Goal: Task Accomplishment & Management: Manage account settings

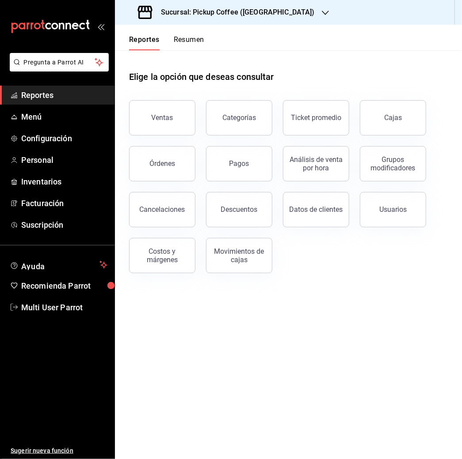
click at [257, 6] on div "Sucursal: Pickup Coffee ([GEOGRAPHIC_DATA])" at bounding box center [227, 12] width 210 height 25
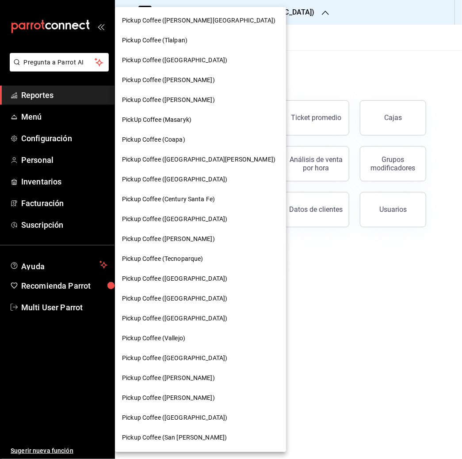
click at [177, 174] on div "Pickup Coffee ([GEOGRAPHIC_DATA])" at bounding box center [200, 180] width 171 height 20
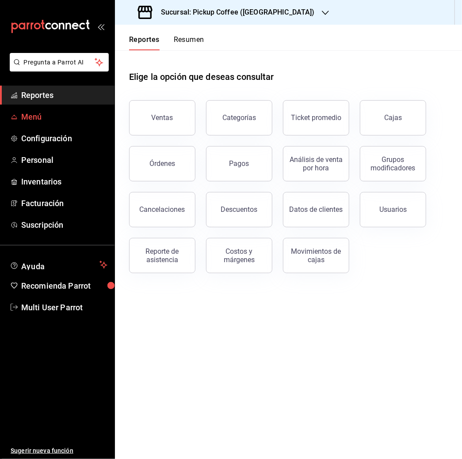
click at [27, 117] on span "Menú" at bounding box center [64, 117] width 86 height 12
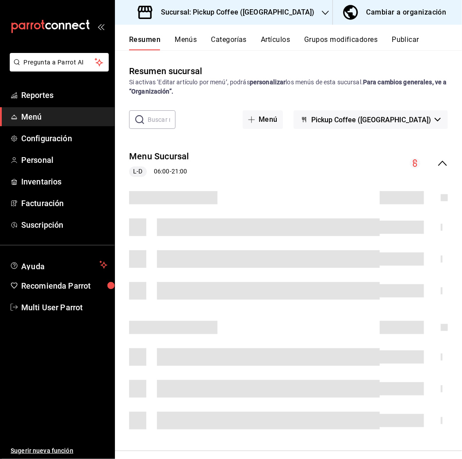
click at [277, 39] on button "Artículos" at bounding box center [275, 42] width 29 height 15
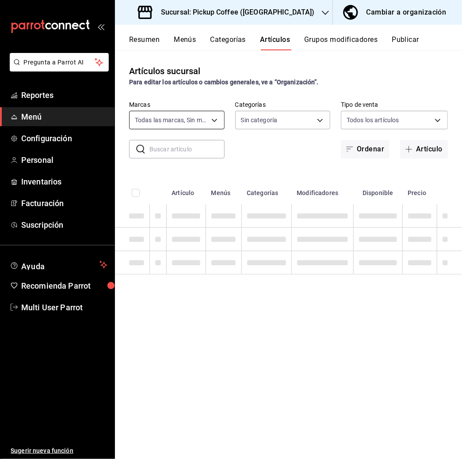
type input "a67604ff-71de-49b1-8c00-e403778f1043,d415ff2d-c5c4-40b1-9375-ad094b841265"
click at [184, 152] on input "text" at bounding box center [186, 149] width 75 height 18
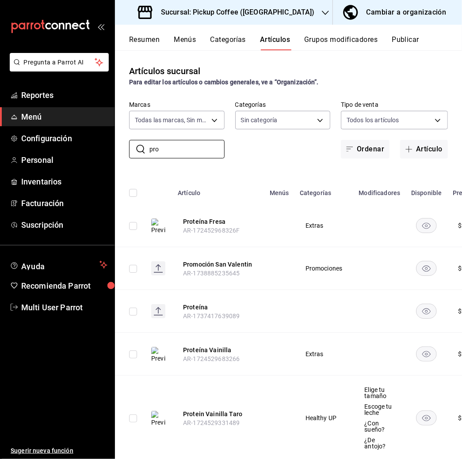
type input "pro"
click at [428, 219] on rect "availability-product" at bounding box center [426, 225] width 20 height 15
click at [428, 308] on rect "availability-product" at bounding box center [426, 311] width 20 height 15
click at [428, 352] on rect "availability-product" at bounding box center [426, 354] width 20 height 15
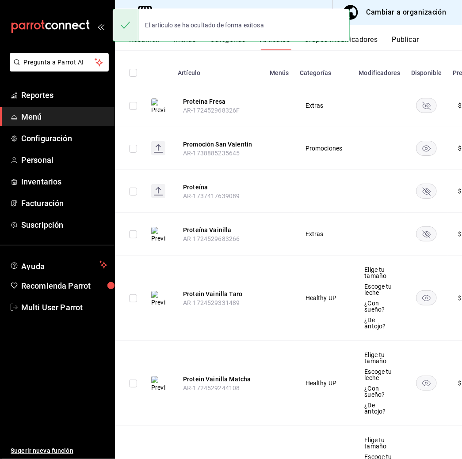
scroll to position [121, 0]
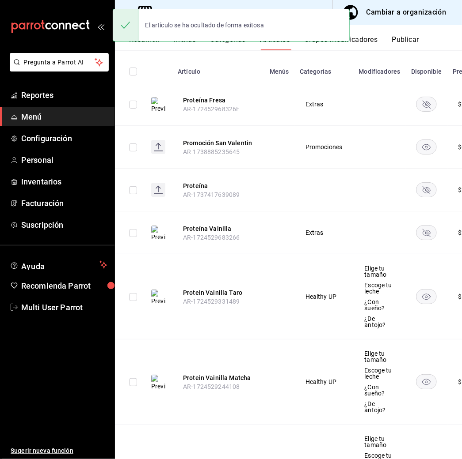
click at [432, 231] on rect "availability-product" at bounding box center [426, 232] width 20 height 15
click at [425, 101] on rect "availability-product" at bounding box center [426, 104] width 20 height 15
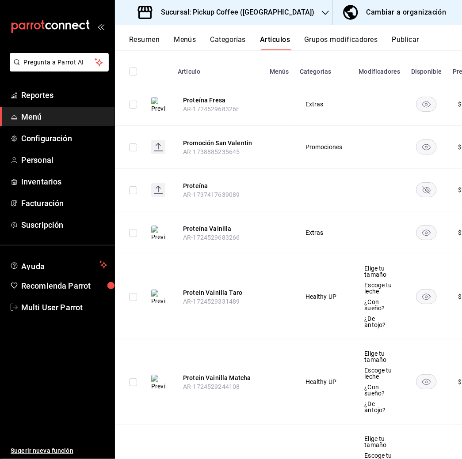
click at [422, 190] on icon "availability-product" at bounding box center [426, 190] width 8 height 8
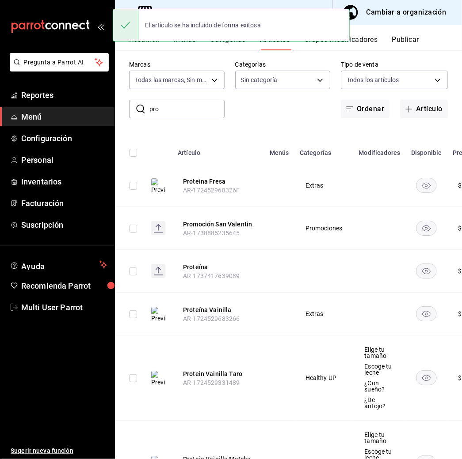
scroll to position [0, 0]
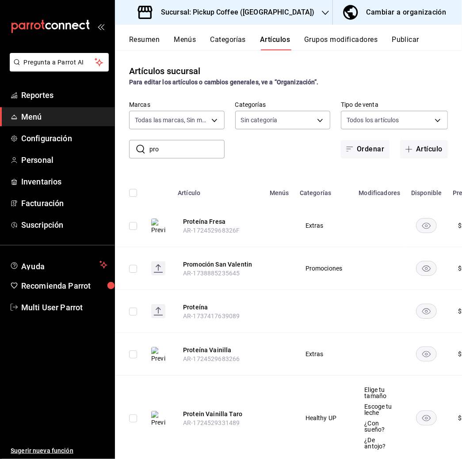
click at [154, 38] on button "Resumen" at bounding box center [144, 42] width 30 height 15
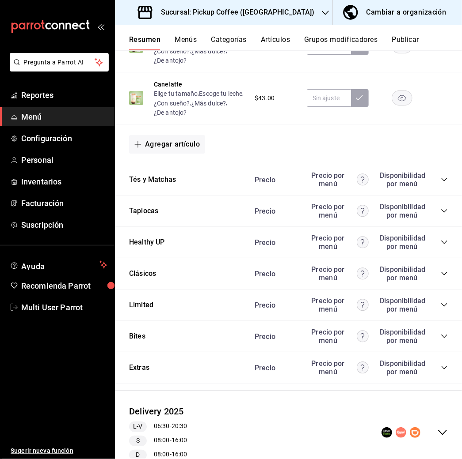
scroll to position [901, 0]
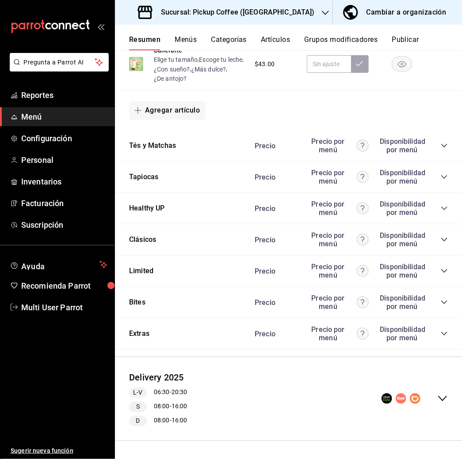
click at [437, 395] on icon "collapse-menu-row" at bounding box center [442, 399] width 11 height 11
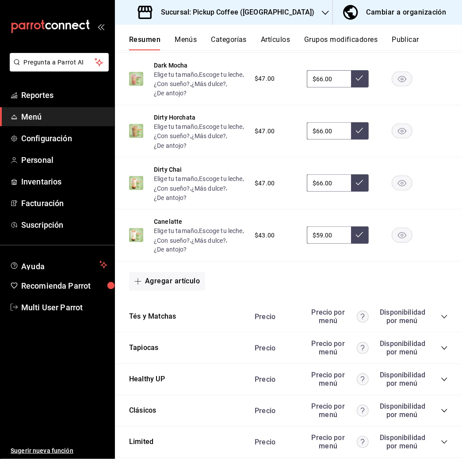
scroll to position [1936, 0]
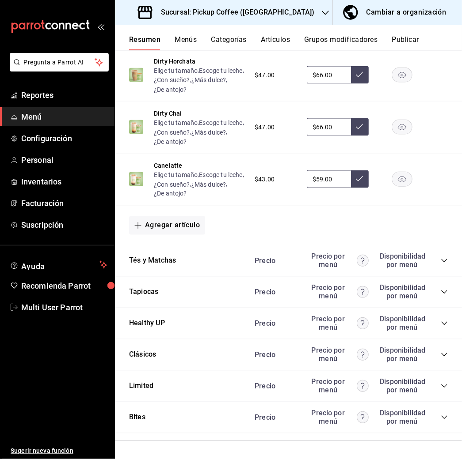
click at [451, 391] on div "Limited Precio Precio por menú Disponibilidad por menú" at bounding box center [288, 386] width 347 height 31
click at [440, 324] on icon "collapse-category-row" at bounding box center [443, 323] width 7 height 7
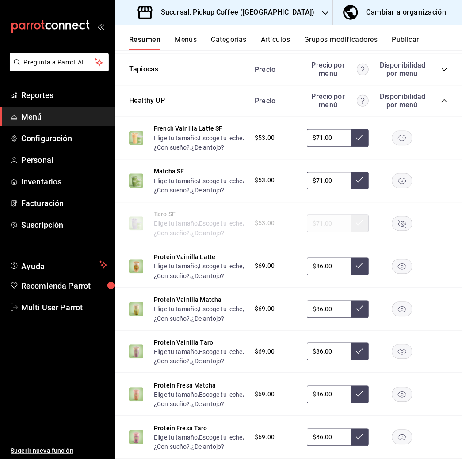
scroll to position [2213, 0]
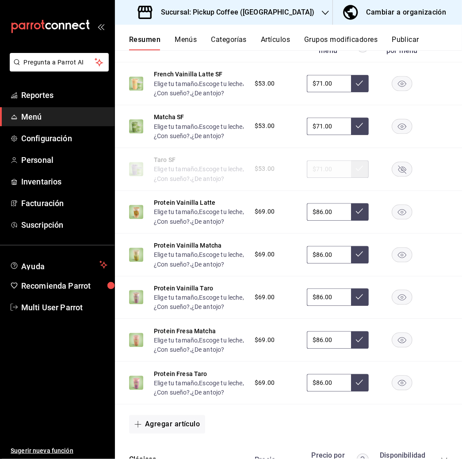
click at [392, 219] on rect "button" at bounding box center [402, 212] width 20 height 15
click at [392, 262] on rect "button" at bounding box center [402, 254] width 20 height 15
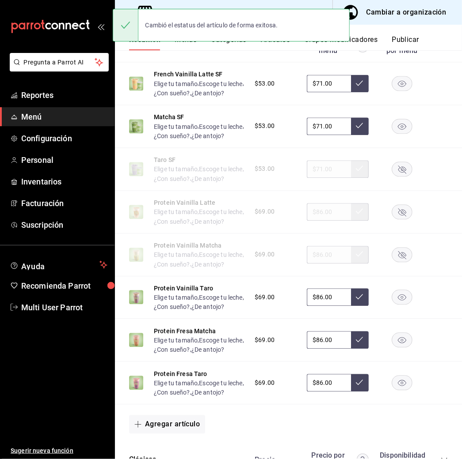
click at [392, 305] on rect "button" at bounding box center [402, 297] width 20 height 15
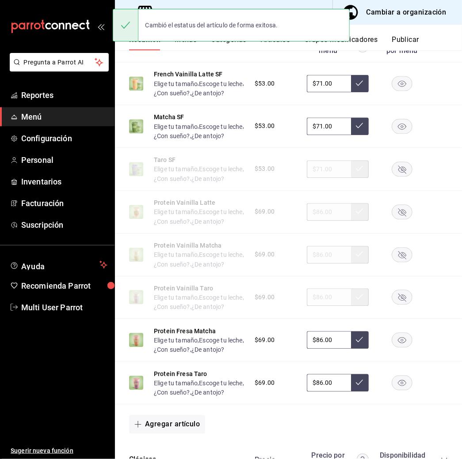
click at [392, 348] on rect "button" at bounding box center [402, 340] width 20 height 15
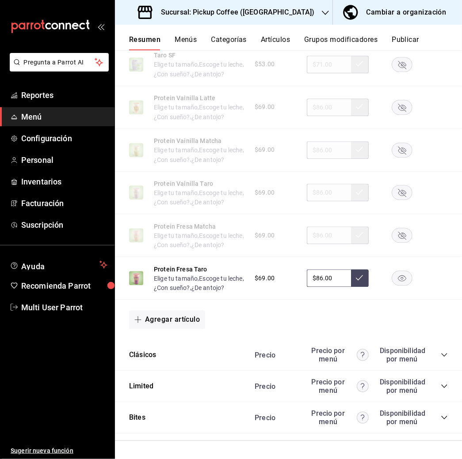
scroll to position [2393, 0]
click at [392, 272] on rect "button" at bounding box center [402, 278] width 20 height 15
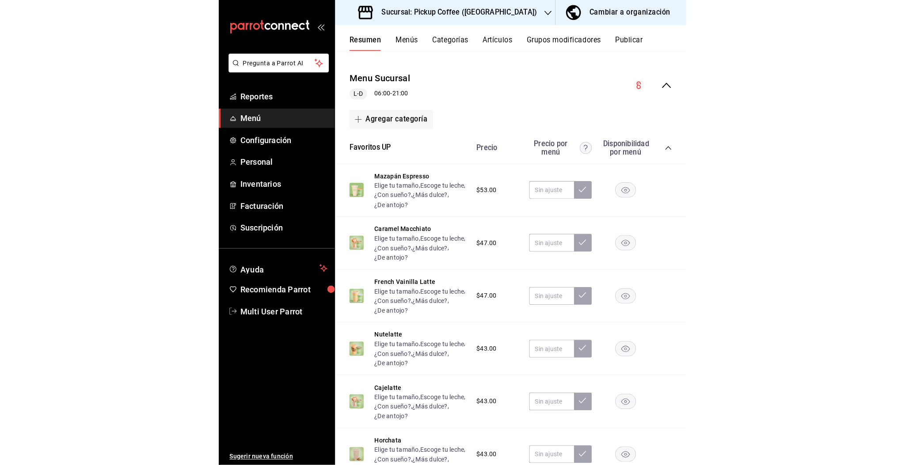
scroll to position [0, 0]
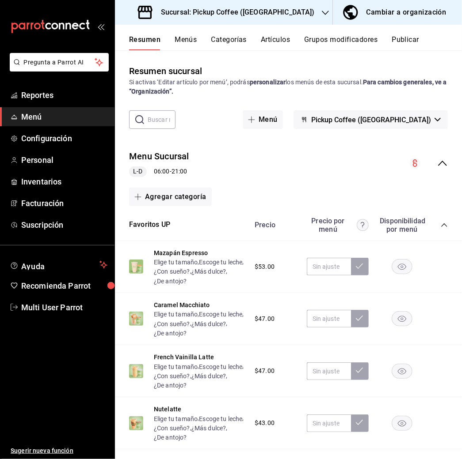
click at [400, 44] on button "Publicar" at bounding box center [404, 42] width 27 height 15
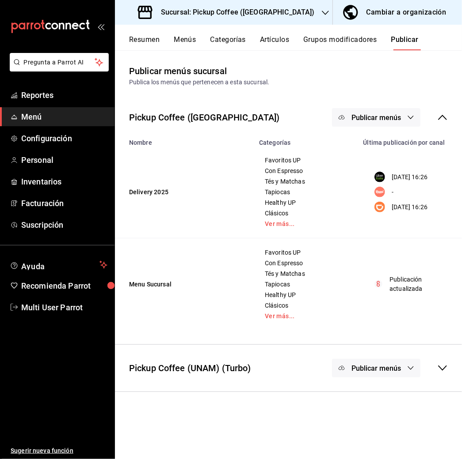
click at [393, 110] on button "Publicar menús" at bounding box center [376, 117] width 88 height 19
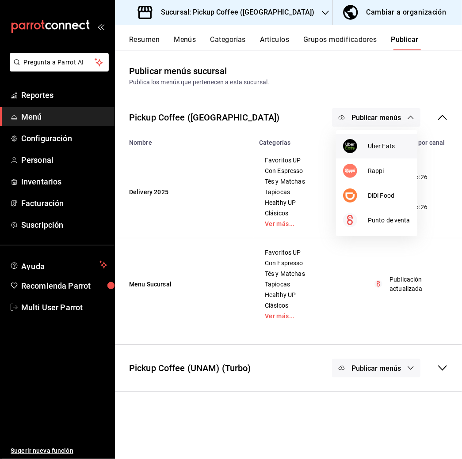
click at [380, 145] on span "Uber Eats" at bounding box center [389, 146] width 42 height 9
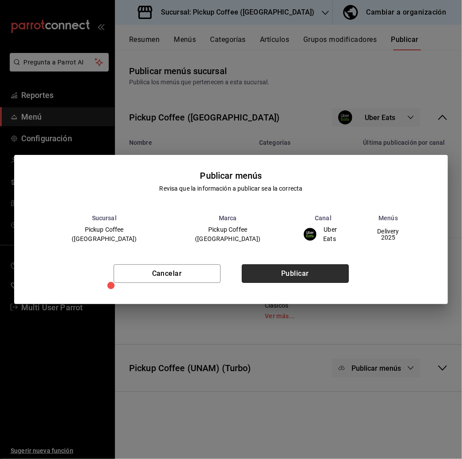
click at [280, 277] on button "Publicar" at bounding box center [295, 274] width 107 height 19
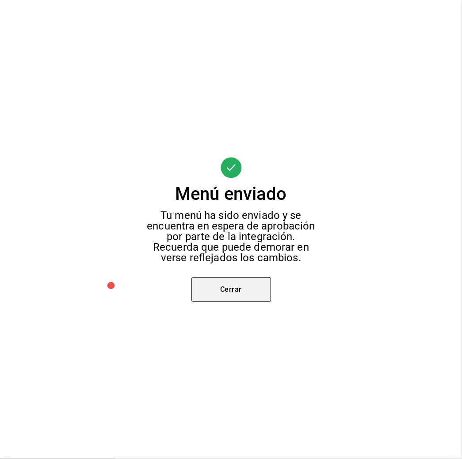
click at [259, 286] on button "Cerrar" at bounding box center [231, 289] width 80 height 25
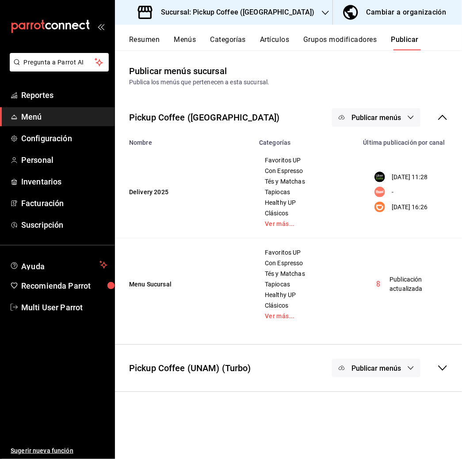
click at [393, 115] on span "Publicar menús" at bounding box center [375, 118] width 49 height 8
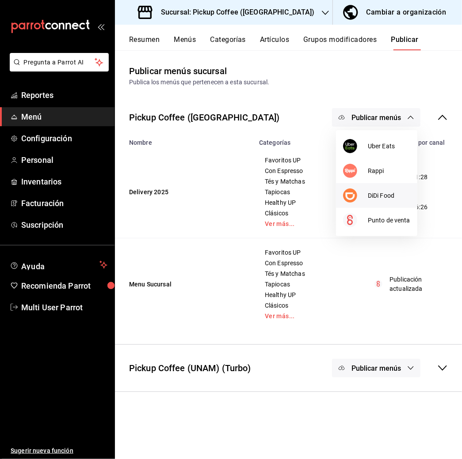
click at [387, 191] on span "DiDi Food" at bounding box center [389, 195] width 42 height 9
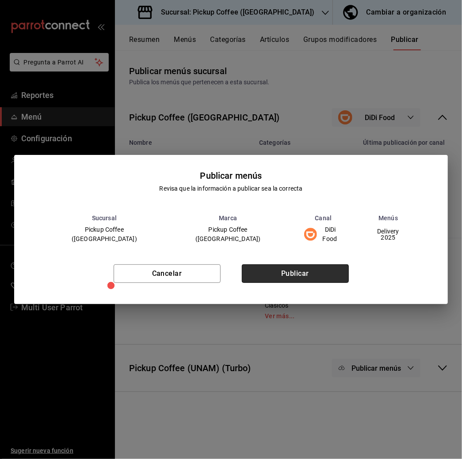
click at [289, 266] on button "Publicar" at bounding box center [295, 274] width 107 height 19
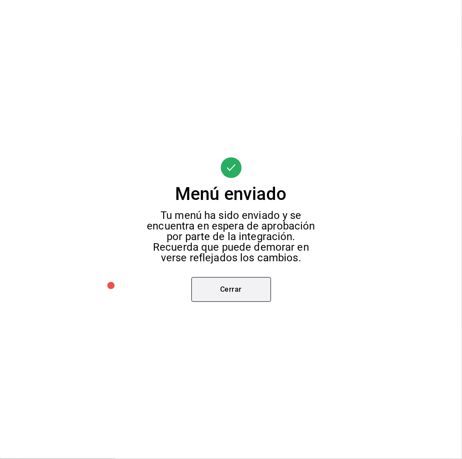
click at [250, 289] on button "Cerrar" at bounding box center [231, 289] width 80 height 25
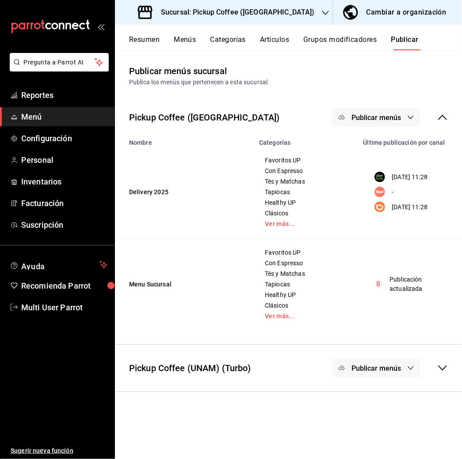
click at [270, 40] on button "Artículos" at bounding box center [274, 42] width 29 height 15
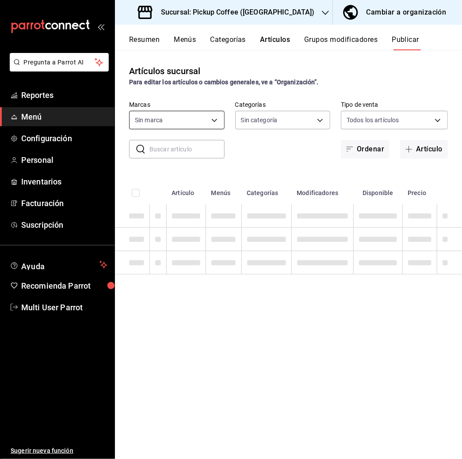
type input "a67604ff-71de-49b1-8c00-e403778f1043,d415ff2d-c5c4-40b1-9375-ad094b841265"
click at [182, 149] on input "text" at bounding box center [186, 149] width 75 height 18
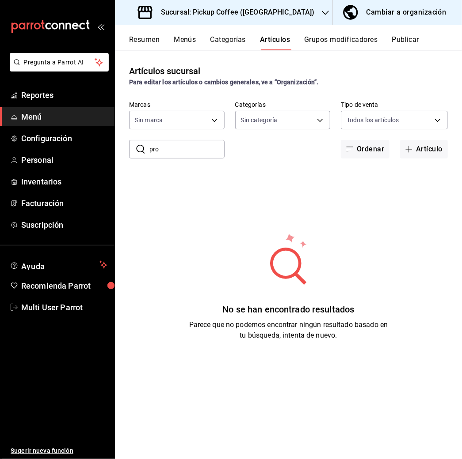
click at [173, 149] on input "pro" at bounding box center [186, 149] width 75 height 18
click at [180, 151] on input "p" at bounding box center [186, 149] width 75 height 18
type input "prot"
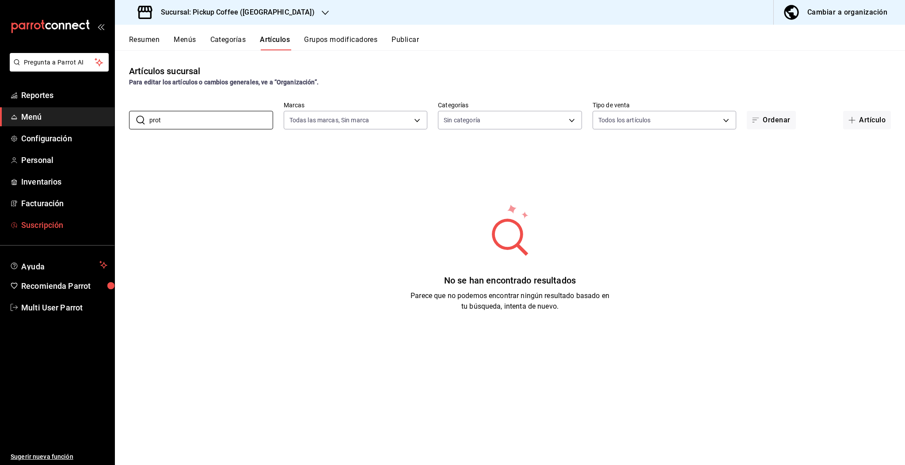
type input "a67604ff-71de-49b1-8c00-e403778f1043,d415ff2d-c5c4-40b1-9375-ad094b841265"
click at [191, 121] on input "prot" at bounding box center [211, 120] width 124 height 18
click at [146, 43] on button "Resumen" at bounding box center [144, 42] width 30 height 15
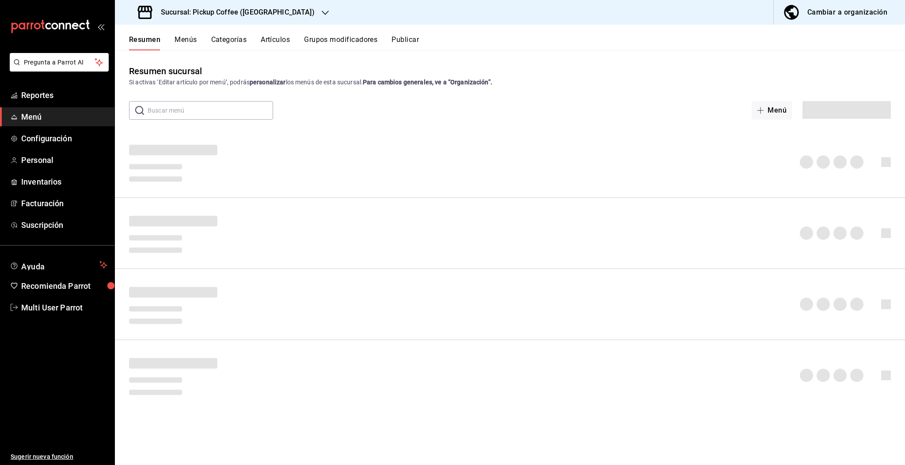
click at [277, 41] on button "Artículos" at bounding box center [275, 42] width 29 height 15
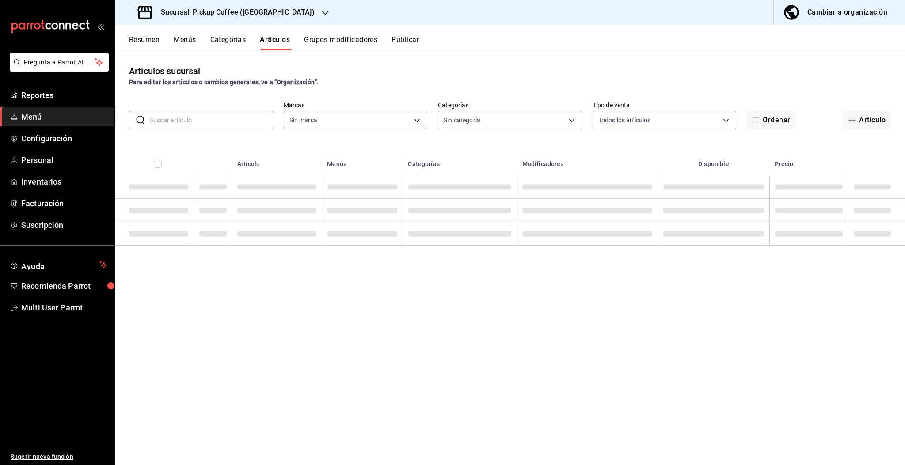
click at [207, 120] on input "text" at bounding box center [211, 120] width 124 height 18
type input "pr"
type input "a67604ff-71de-49b1-8c00-e403778f1043,d415ff2d-c5c4-40b1-9375-ad094b841265"
click at [322, 9] on icon "button" at bounding box center [325, 12] width 7 height 7
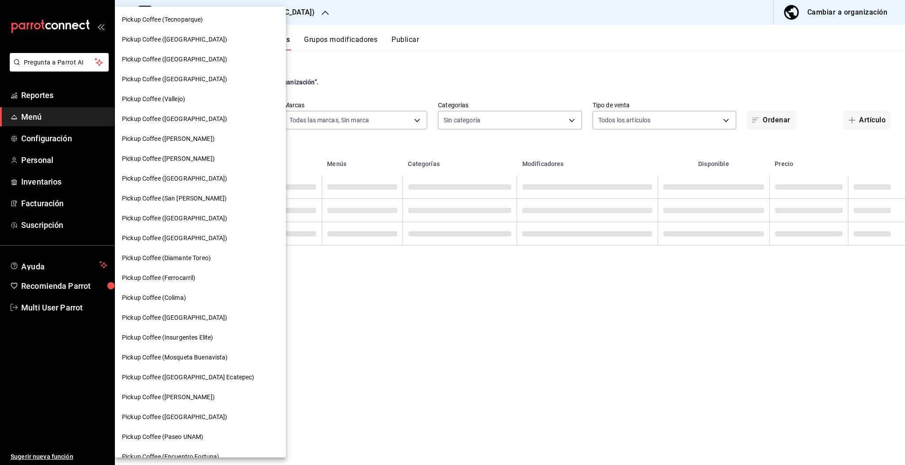
scroll to position [311, 0]
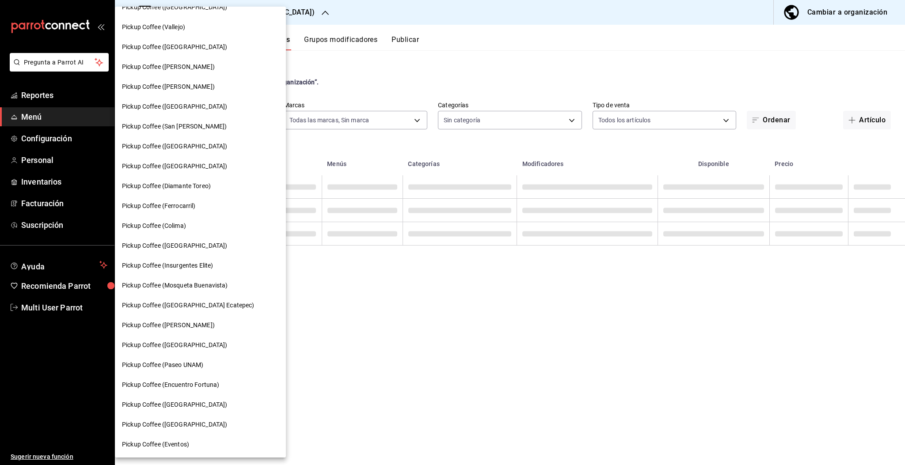
click at [201, 327] on span "Pickup Coffee ([PERSON_NAME])" at bounding box center [168, 325] width 93 height 9
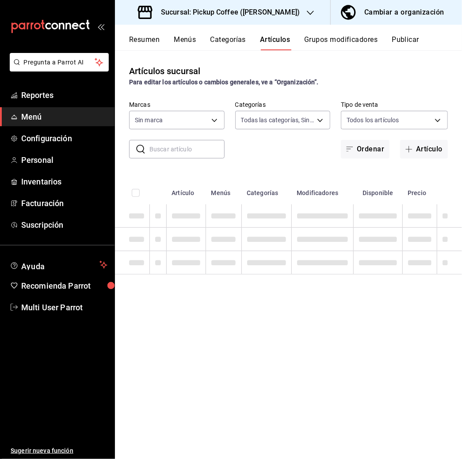
type input "eb7bb8ce-3d9e-4d48-9973-bcb029a9540e,460d6869-d855-4f83-96ea-34317f7b5f9f,a415b…"
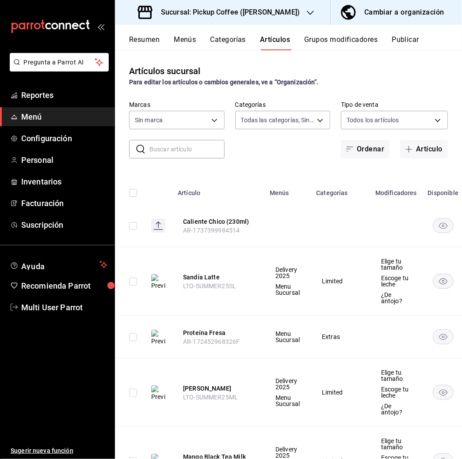
click at [146, 33] on div "Resumen Menús Categorías Artículos Grupos modificadores Publicar" at bounding box center [288, 38] width 347 height 26
click at [180, 154] on input "text" at bounding box center [186, 149] width 75 height 18
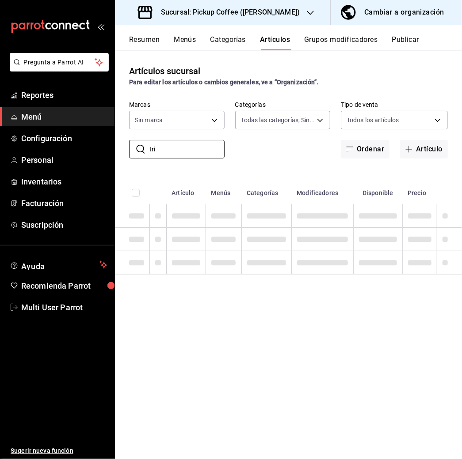
type input "tri"
click at [188, 37] on button "Menús" at bounding box center [185, 42] width 22 height 15
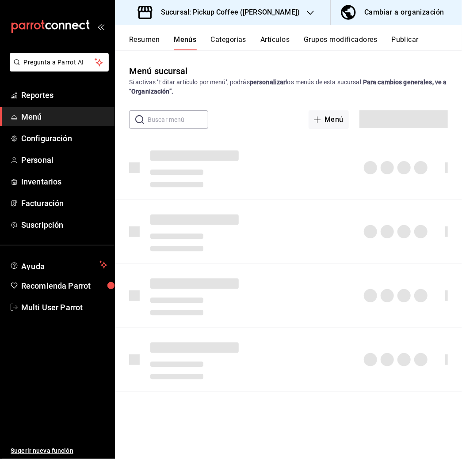
click at [153, 37] on button "Resumen" at bounding box center [144, 42] width 30 height 15
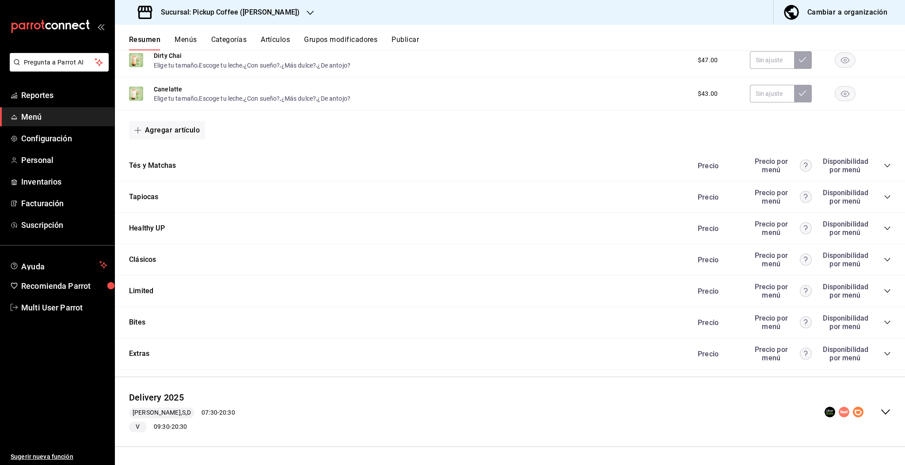
scroll to position [627, 0]
click at [461, 321] on icon "collapse-category-row" at bounding box center [887, 322] width 7 height 7
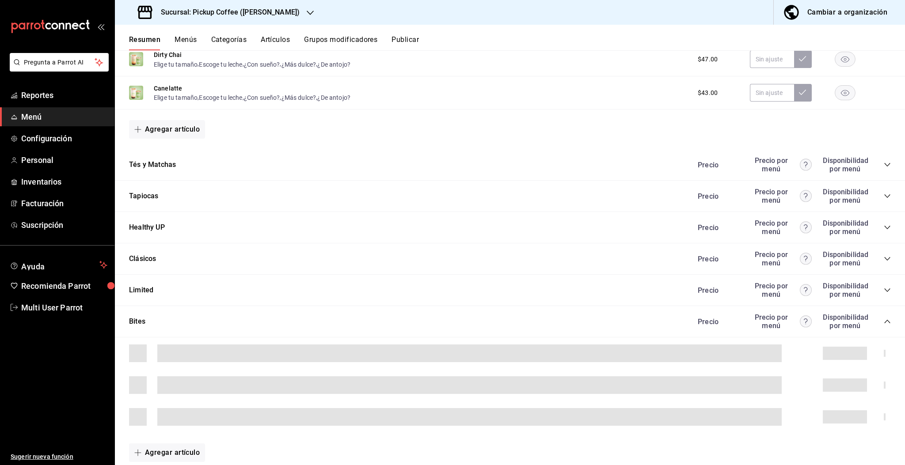
scroll to position [763, 0]
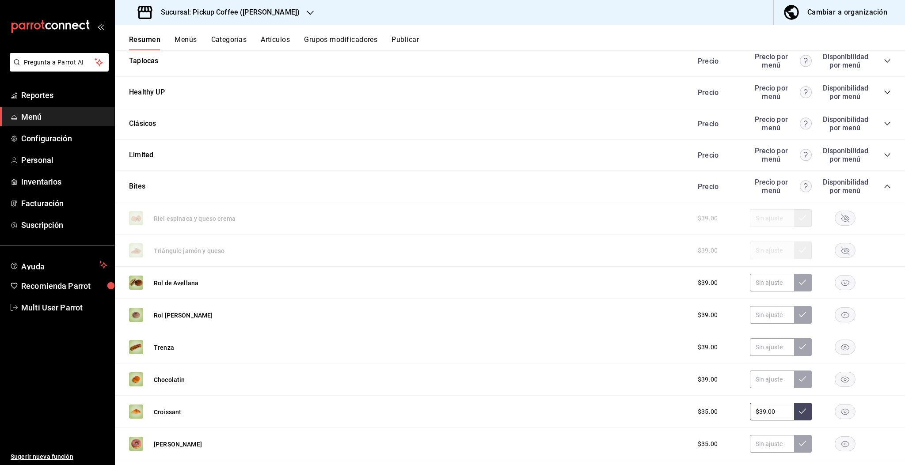
click at [461, 217] on icon "button" at bounding box center [845, 219] width 8 height 8
click at [461, 250] on rect "button" at bounding box center [845, 250] width 20 height 15
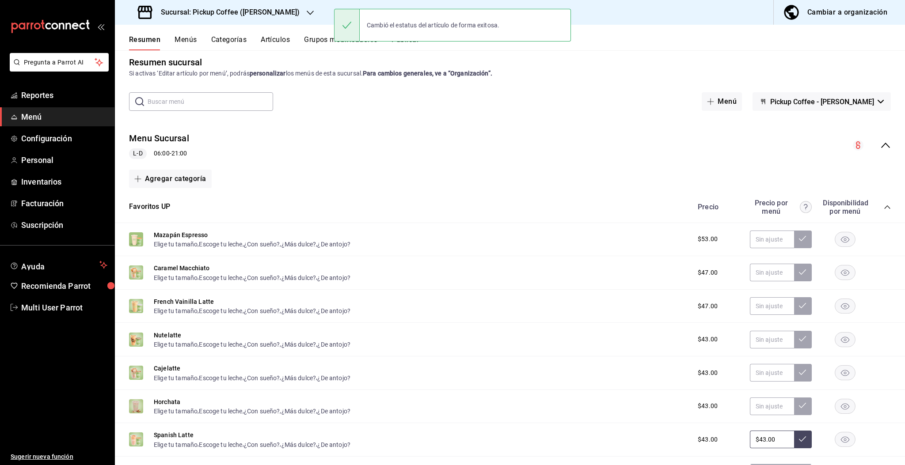
scroll to position [0, 0]
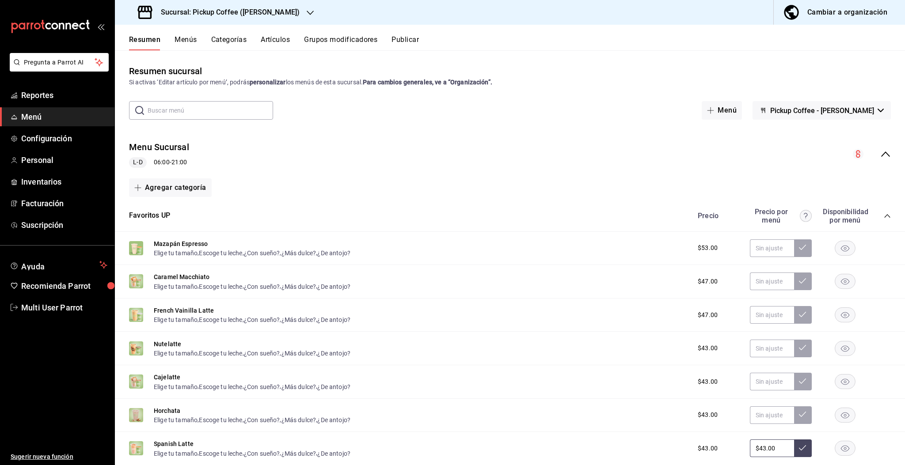
click at [404, 47] on button "Publicar" at bounding box center [404, 42] width 27 height 15
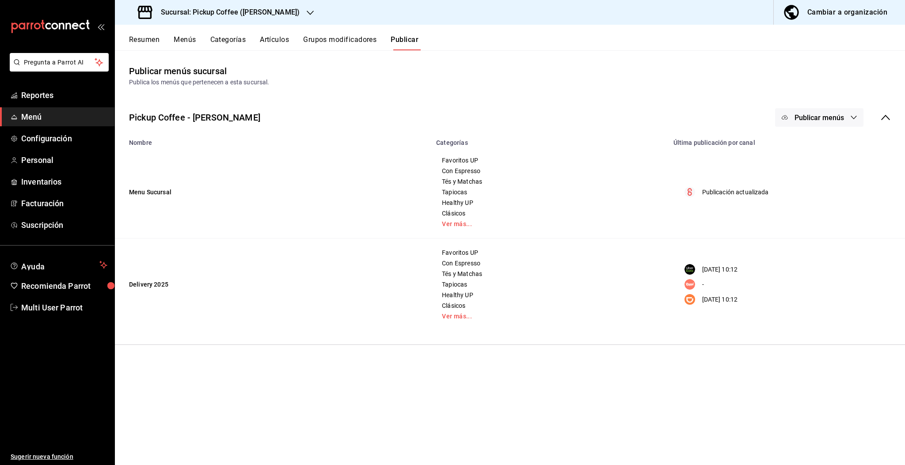
click at [461, 115] on span "Publicar menús" at bounding box center [818, 118] width 49 height 8
click at [461, 151] on li "Punto de venta" at bounding box center [819, 146] width 81 height 25
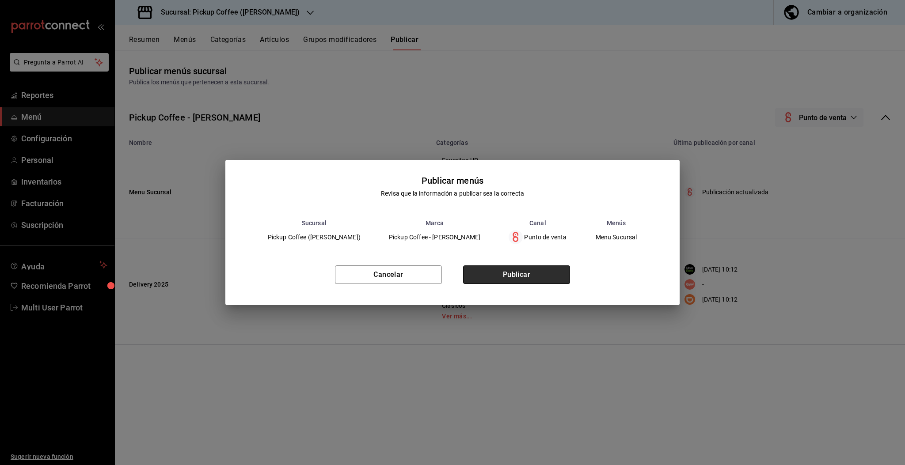
click at [461, 273] on button "Publicar" at bounding box center [516, 275] width 107 height 19
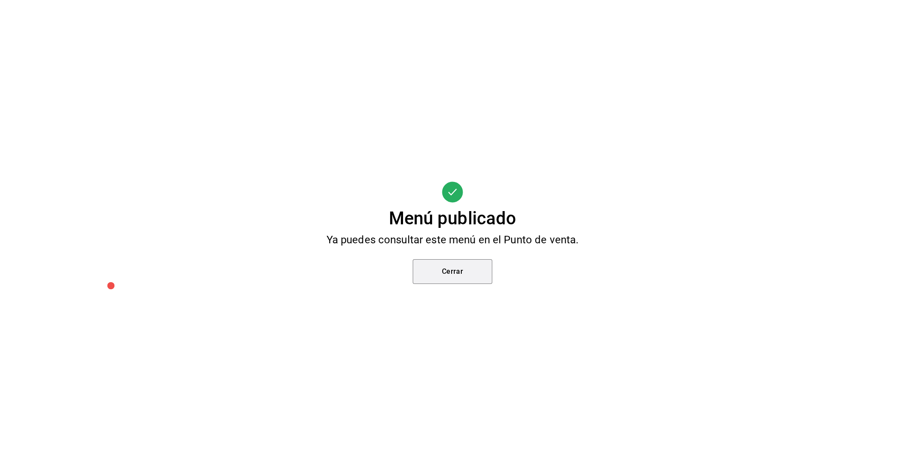
drag, startPoint x: 475, startPoint y: 273, endPoint x: 643, endPoint y: 482, distance: 267.7
click at [461, 459] on html "Pregunta a Parrot AI Reportes Menú Configuración Personal Inventarios Facturaci…" at bounding box center [452, 232] width 905 height 465
click at [446, 265] on button "Cerrar" at bounding box center [453, 271] width 80 height 25
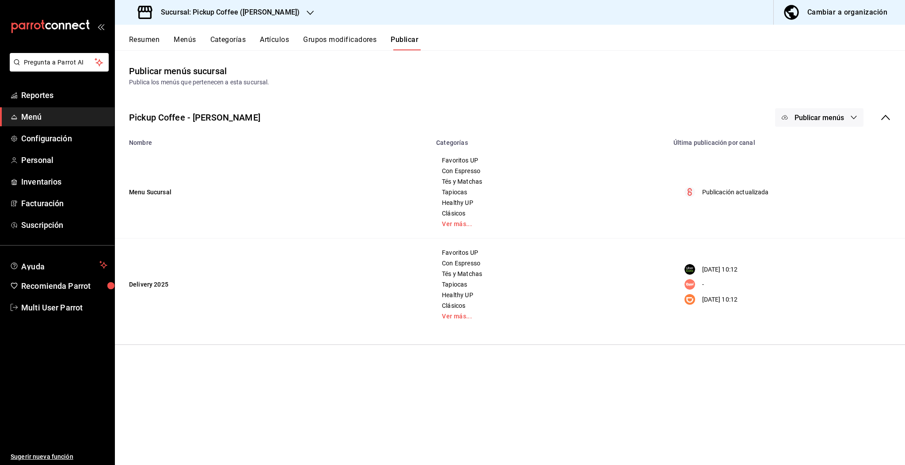
click at [300, 7] on h3 "Sucursal: Pickup Coffee ([PERSON_NAME])" at bounding box center [227, 12] width 146 height 11
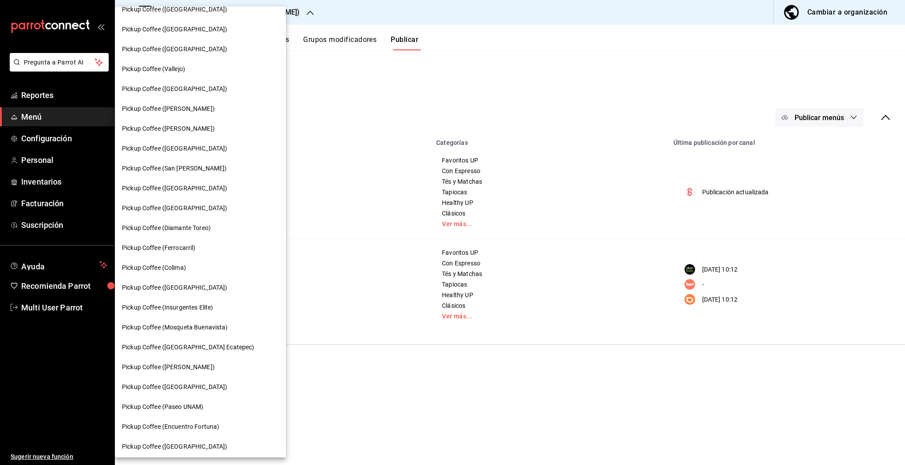
scroll to position [270, 0]
click at [183, 286] on span "Pickup Coffee ([GEOGRAPHIC_DATA])" at bounding box center [174, 286] width 105 height 9
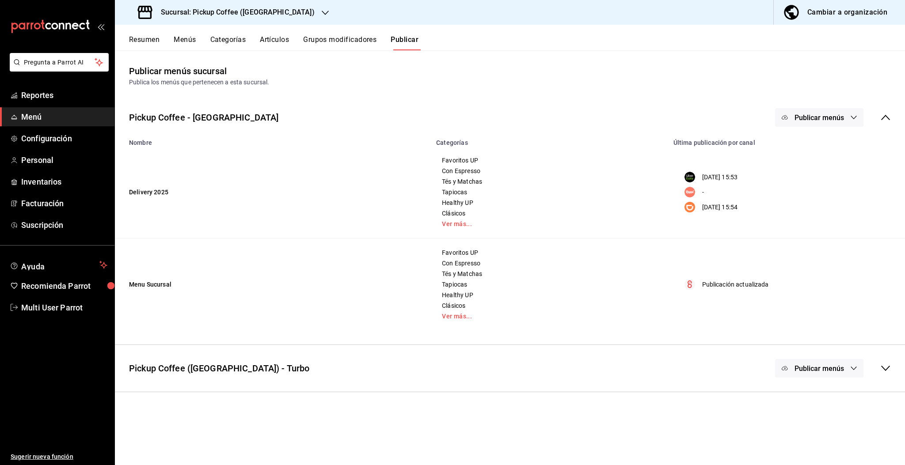
click at [152, 36] on button "Resumen" at bounding box center [144, 42] width 30 height 15
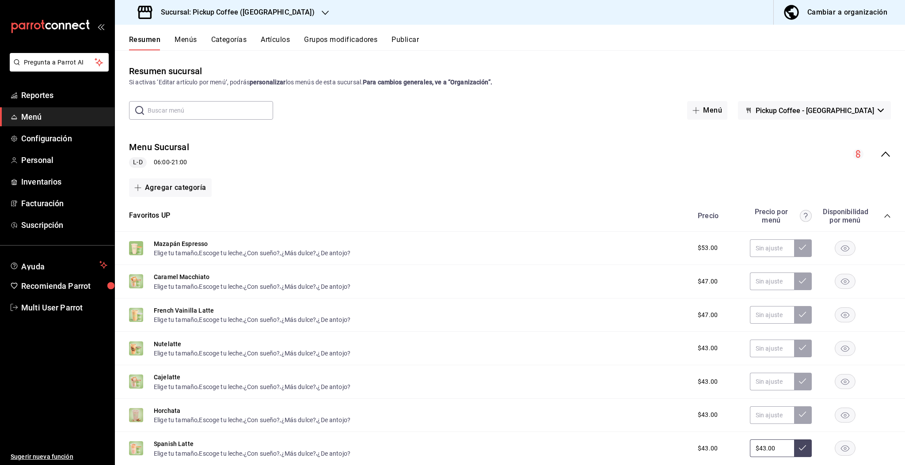
click at [461, 152] on icon "collapse-menu-row" at bounding box center [885, 154] width 11 height 11
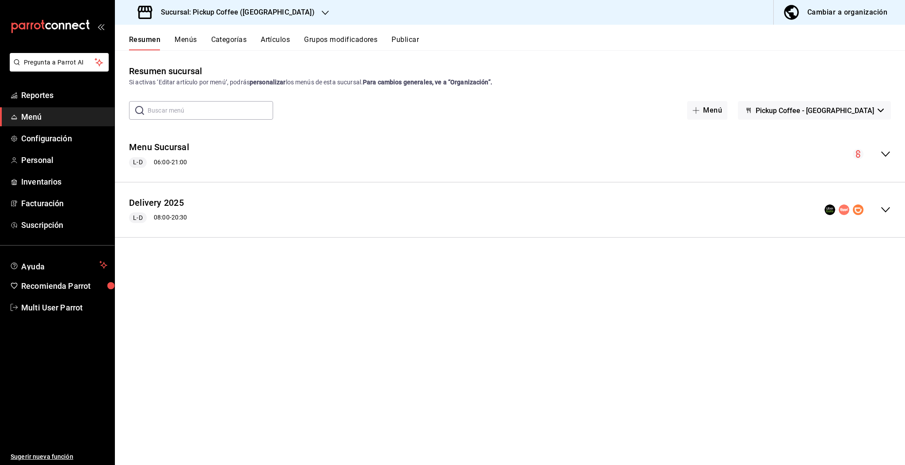
click at [461, 210] on icon "collapse-menu-row" at bounding box center [885, 209] width 9 height 5
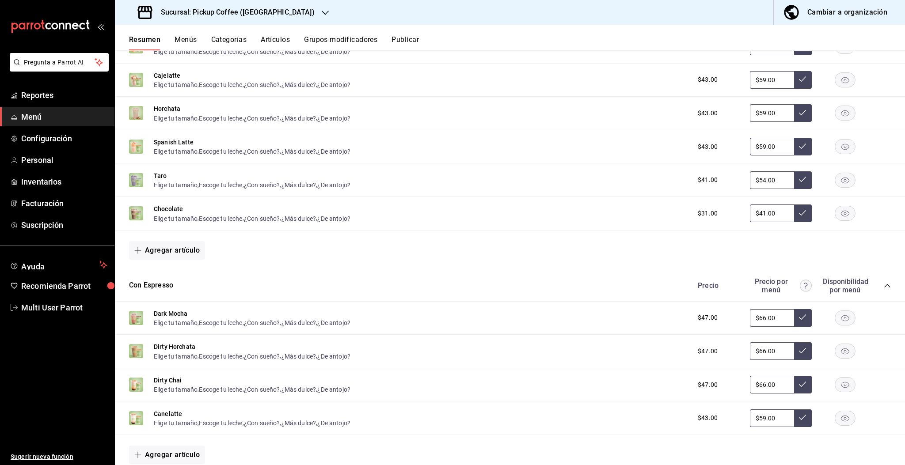
scroll to position [582, 0]
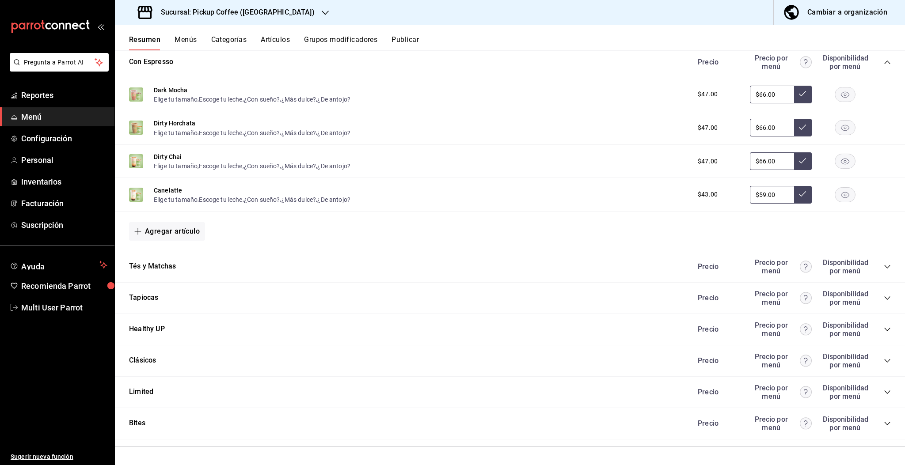
click at [461, 421] on icon "collapse-category-row" at bounding box center [887, 423] width 7 height 7
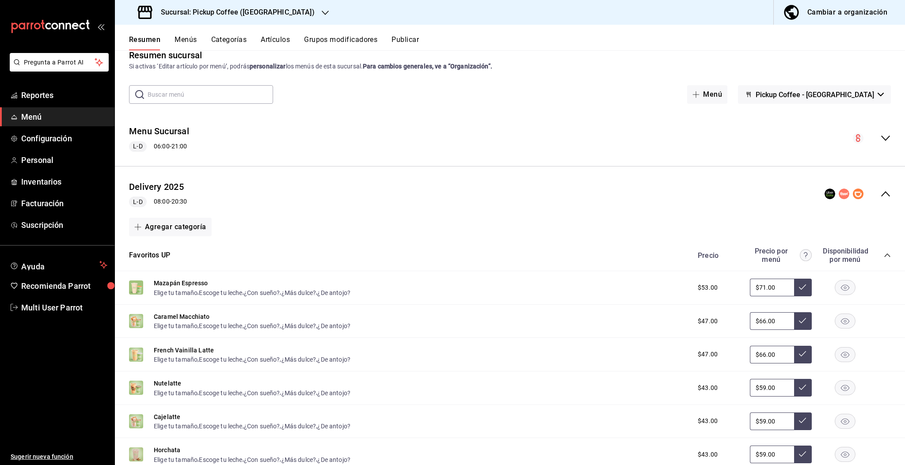
scroll to position [0, 0]
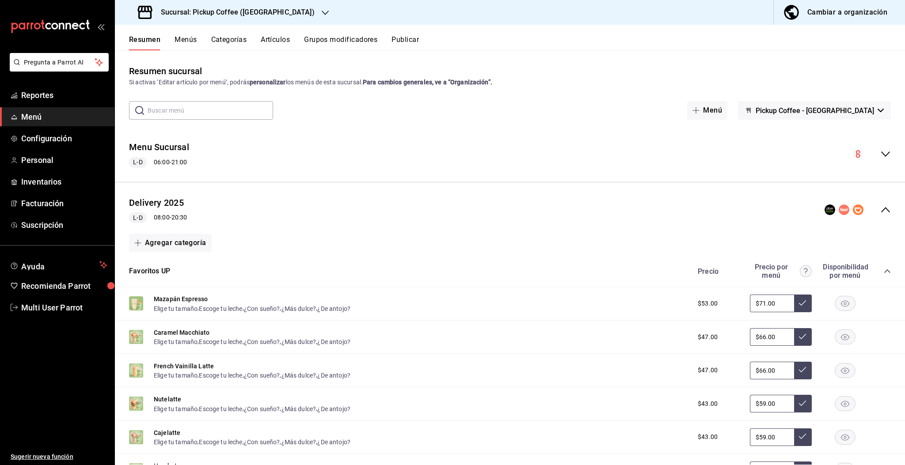
click at [322, 9] on icon "button" at bounding box center [325, 12] width 7 height 7
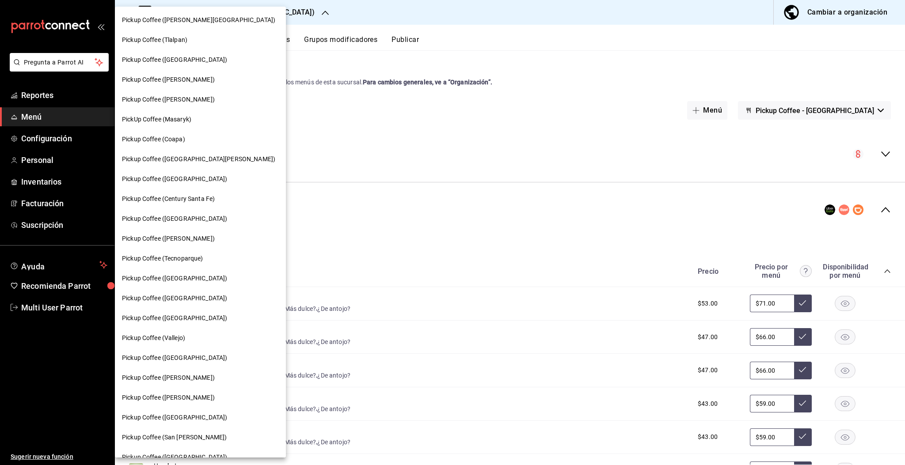
click at [166, 182] on span "Pickup Coffee ([GEOGRAPHIC_DATA])" at bounding box center [174, 179] width 105 height 9
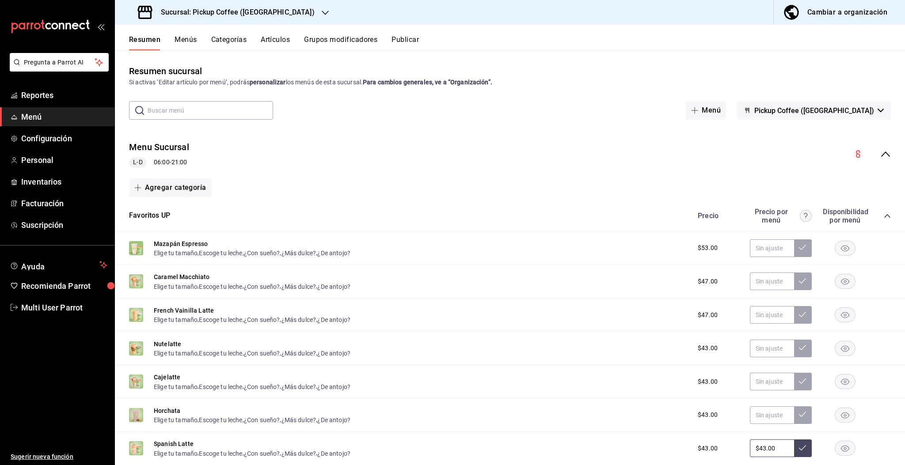
click at [277, 45] on button "Artículos" at bounding box center [275, 42] width 29 height 15
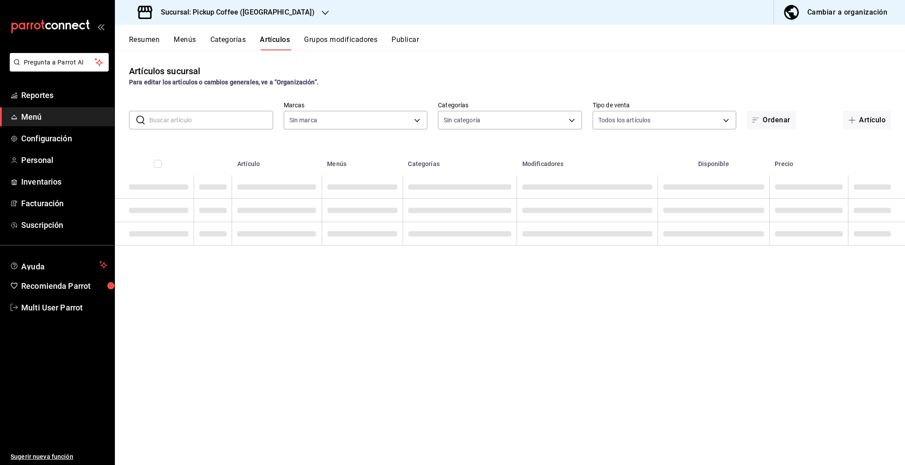
click at [215, 120] on input "text" at bounding box center [211, 120] width 124 height 18
type input "a67604ff-71de-49b1-8c00-e403778f1043,d415ff2d-c5c4-40b1-9375-ad094b841265"
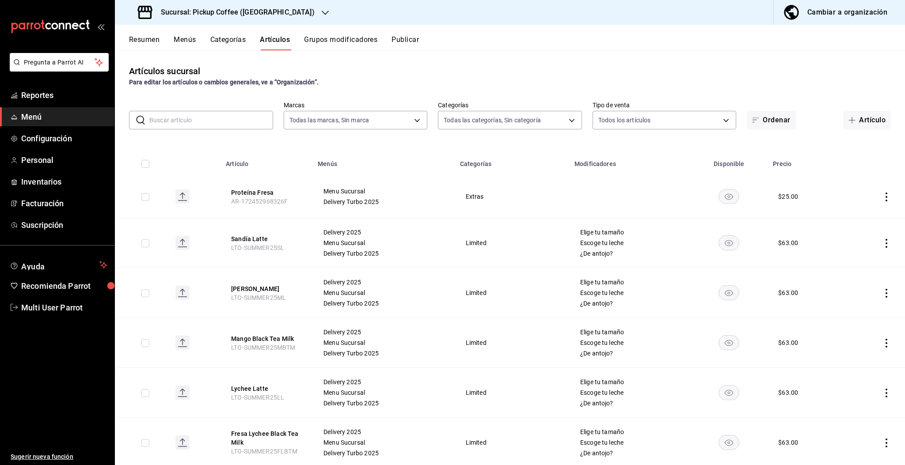
type input "p"
type input "7eb57be6-064d-4210-b31b-e9392ed27fe6,1bb88e2e-a230-41e5-9496-87021cfede9e,a03fb…"
type input "pro"
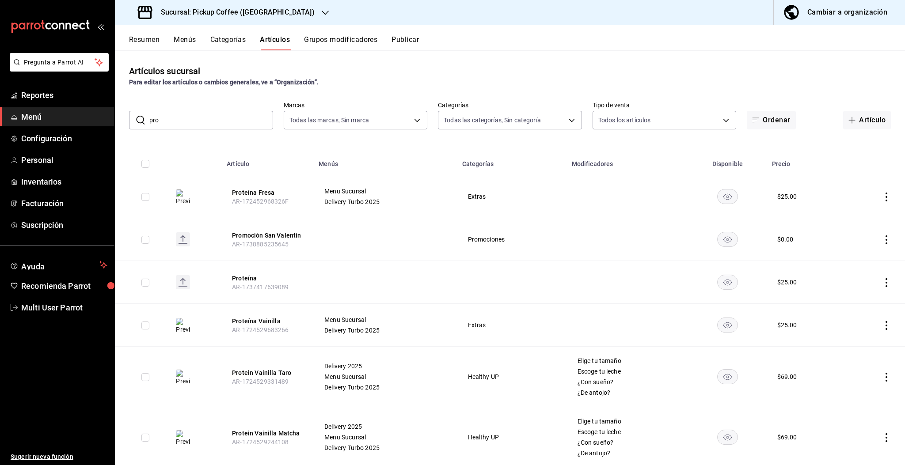
click at [461, 195] on rect "availability-product" at bounding box center [728, 196] width 20 height 15
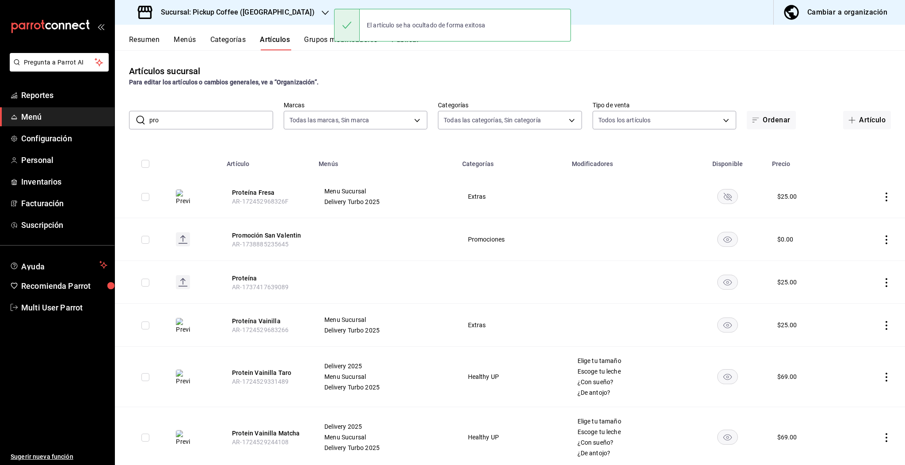
click at [461, 323] on rect "availability-product" at bounding box center [728, 325] width 20 height 15
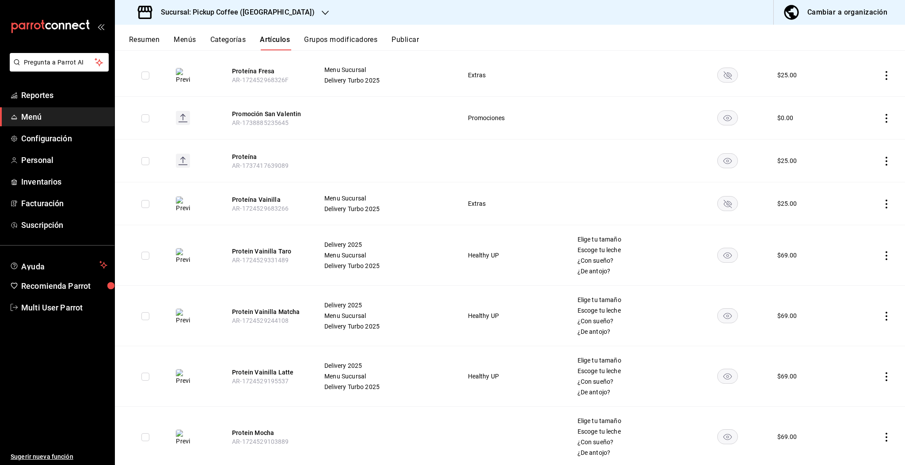
scroll to position [122, 0]
drag, startPoint x: 721, startPoint y: 259, endPoint x: 723, endPoint y: 316, distance: 56.6
click at [461, 316] on tbody "Proteína Fresa AR-172452968326F Menu Sucursal Delivery Turbo 2025 Extras $ 25.0…" at bounding box center [510, 320] width 790 height 534
click at [461, 316] on icon "availability-product" at bounding box center [727, 315] width 8 height 6
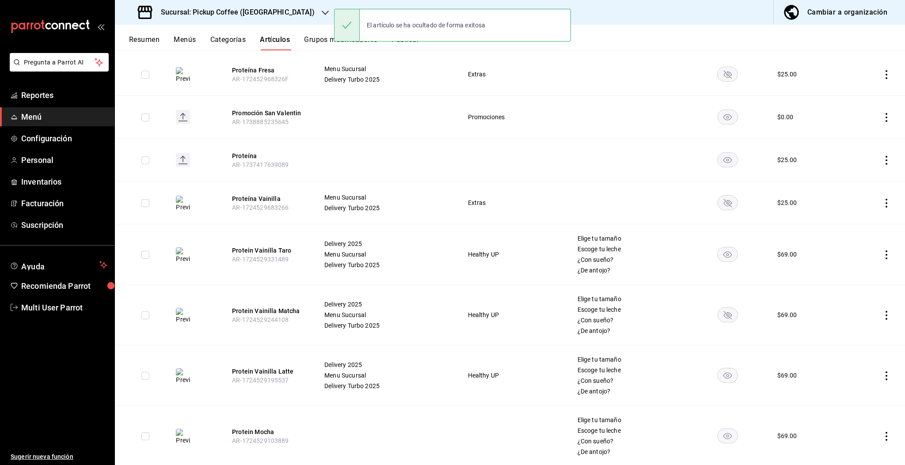
click at [461, 253] on icon "availability-product" at bounding box center [727, 255] width 8 height 6
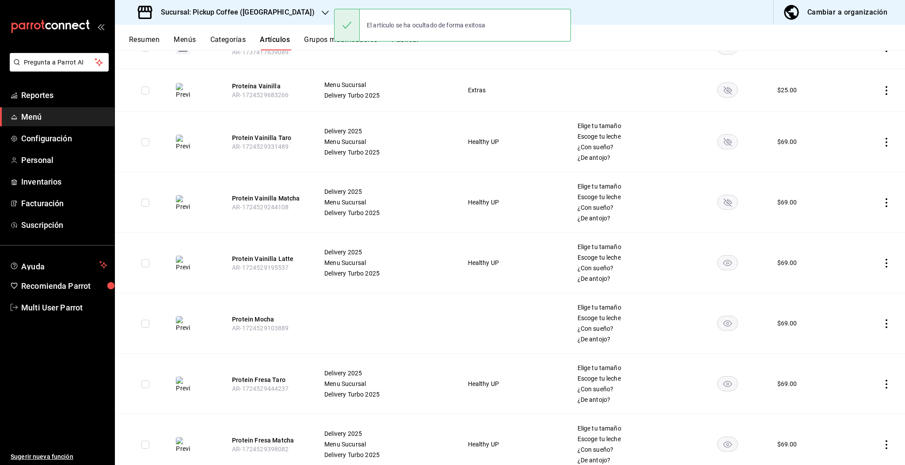
scroll to position [266, 0]
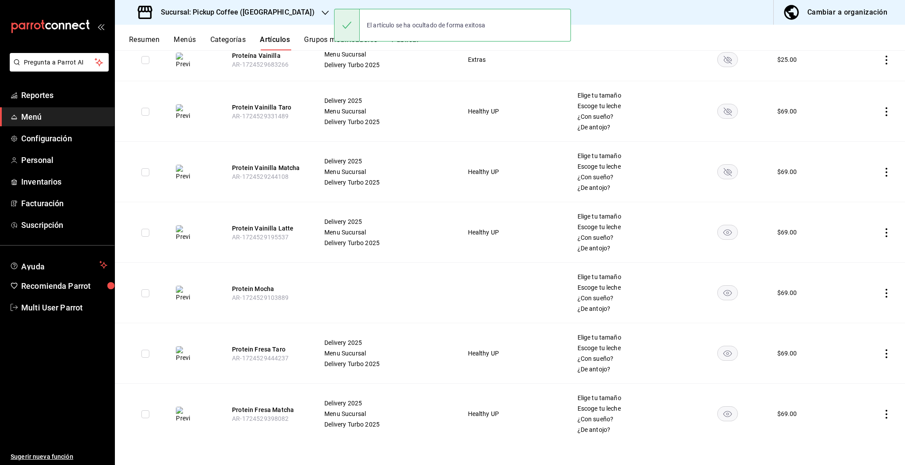
click at [461, 233] on rect "availability-product" at bounding box center [728, 232] width 20 height 15
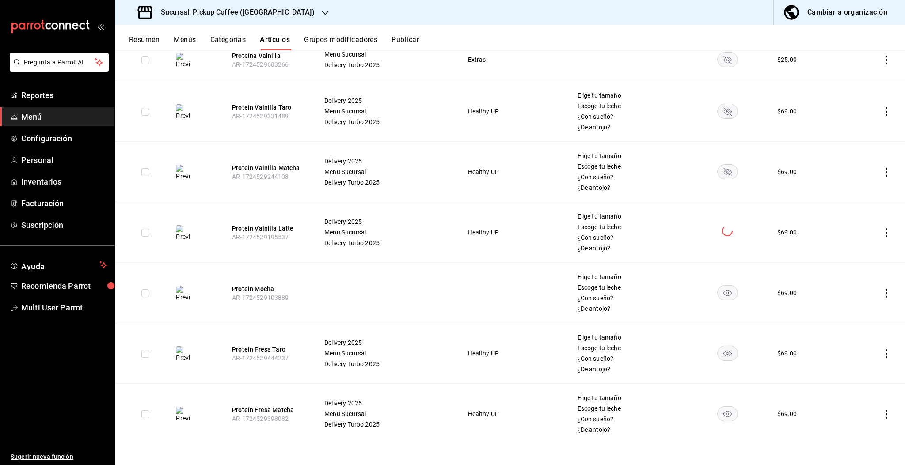
click at [461, 285] on rect "availability-product" at bounding box center [728, 292] width 20 height 15
click at [461, 353] on rect "availability-product" at bounding box center [728, 353] width 20 height 15
click at [461, 411] on rect "availability-product" at bounding box center [728, 413] width 20 height 15
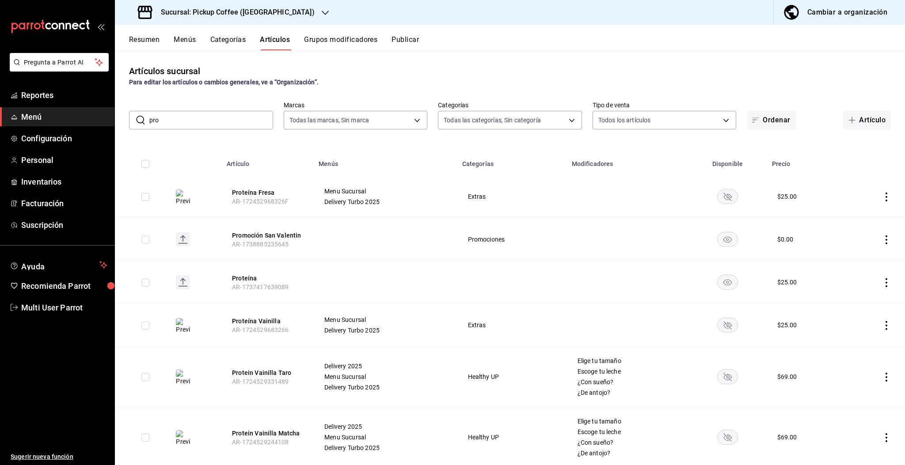
click at [461, 282] on rect "availability-product" at bounding box center [728, 282] width 20 height 15
click at [407, 41] on button "Publicar" at bounding box center [404, 42] width 27 height 15
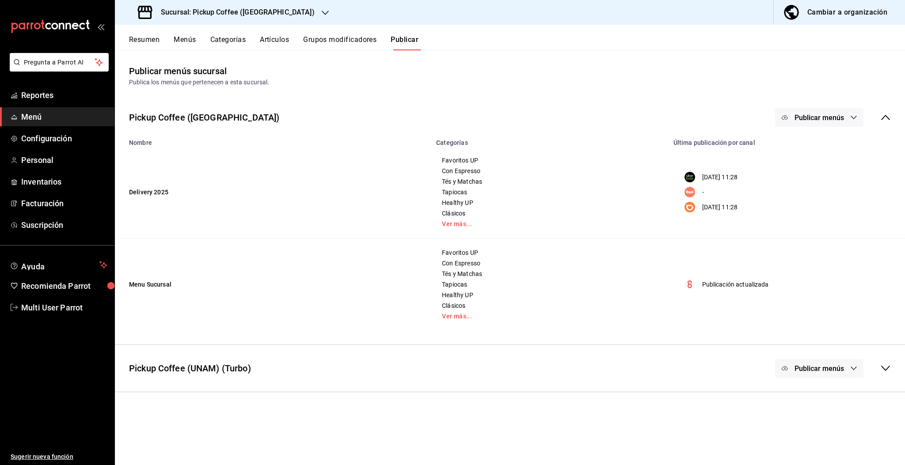
click at [461, 114] on span "Publicar menús" at bounding box center [818, 118] width 49 height 8
click at [461, 142] on span "Uber Eats" at bounding box center [832, 146] width 42 height 9
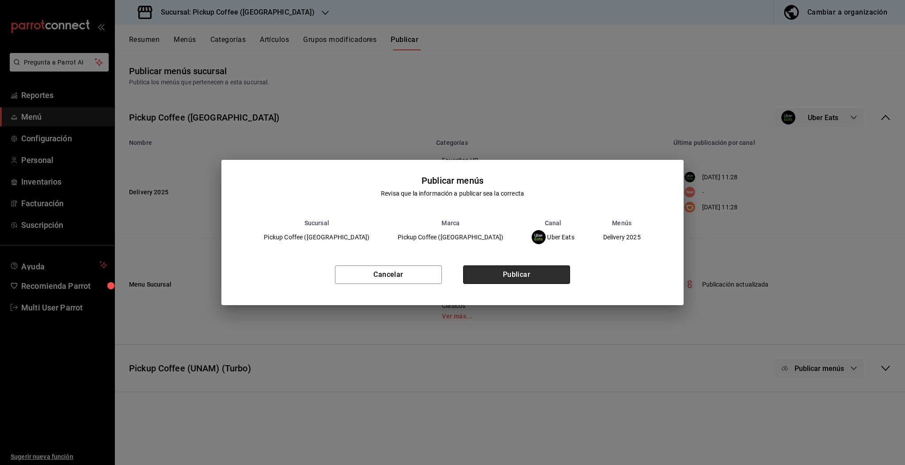
click at [461, 280] on button "Publicar" at bounding box center [516, 275] width 107 height 19
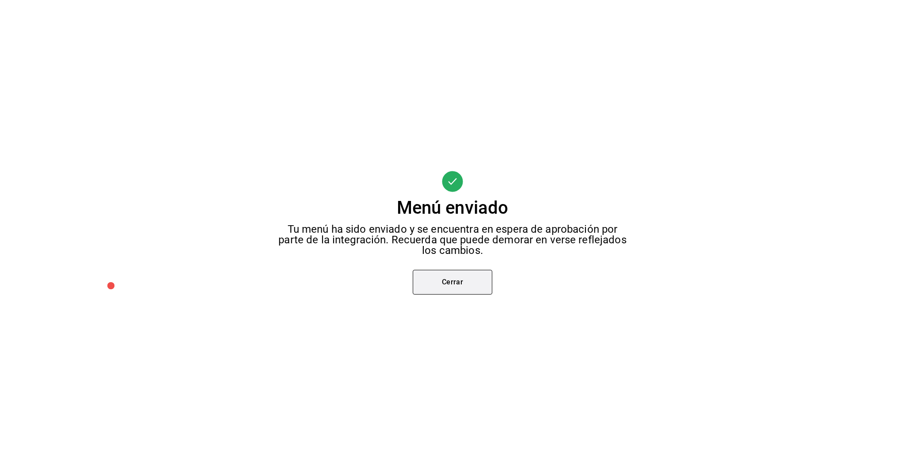
click at [461, 286] on button "Cerrar" at bounding box center [453, 282] width 80 height 25
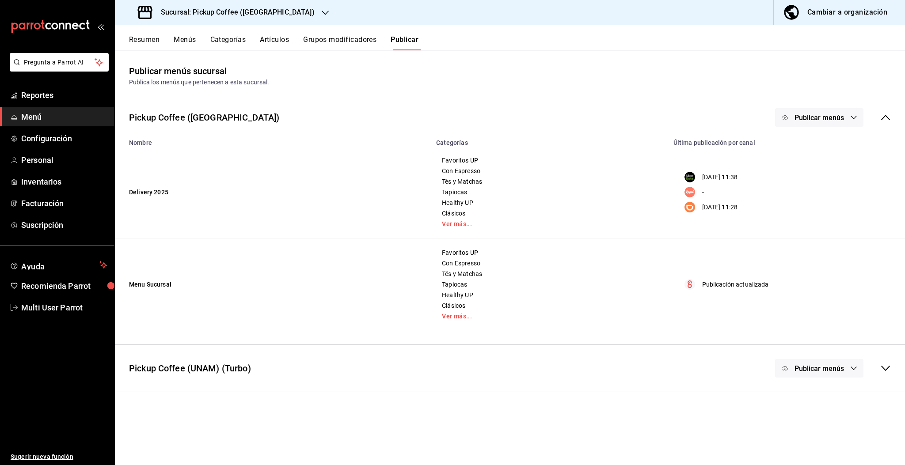
click at [461, 117] on span "Publicar menús" at bounding box center [818, 118] width 49 height 8
click at [461, 192] on span "DiDi Food" at bounding box center [832, 195] width 42 height 9
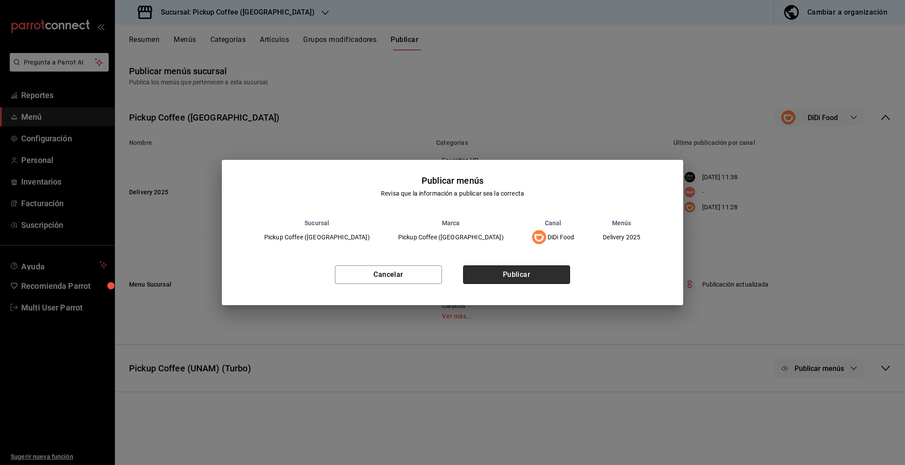
click at [461, 271] on button "Publicar" at bounding box center [516, 275] width 107 height 19
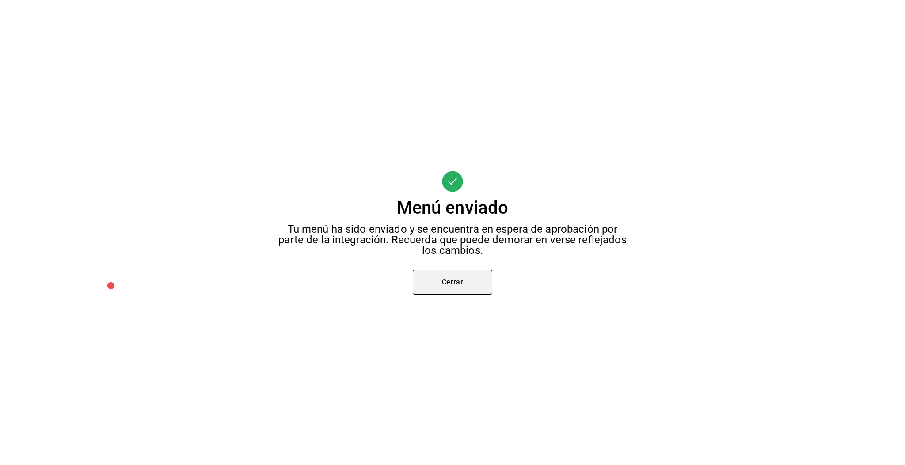
click at [461, 289] on button "Cerrar" at bounding box center [453, 282] width 80 height 25
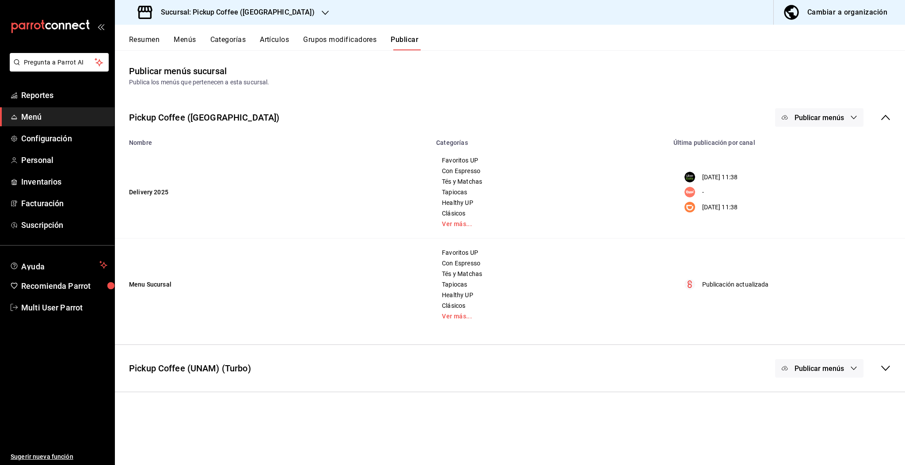
click at [461, 119] on span "Publicar menús" at bounding box center [818, 118] width 49 height 8
click at [461, 223] on div at bounding box center [798, 220] width 25 height 14
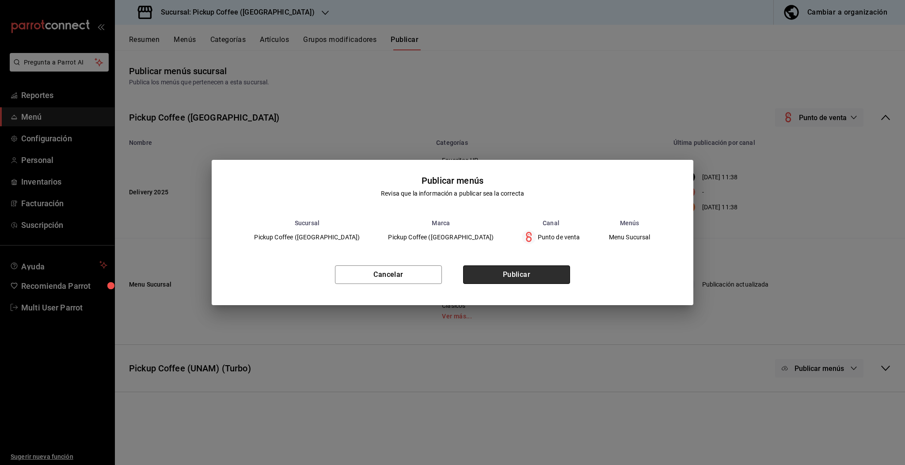
click at [461, 271] on button "Publicar" at bounding box center [516, 275] width 107 height 19
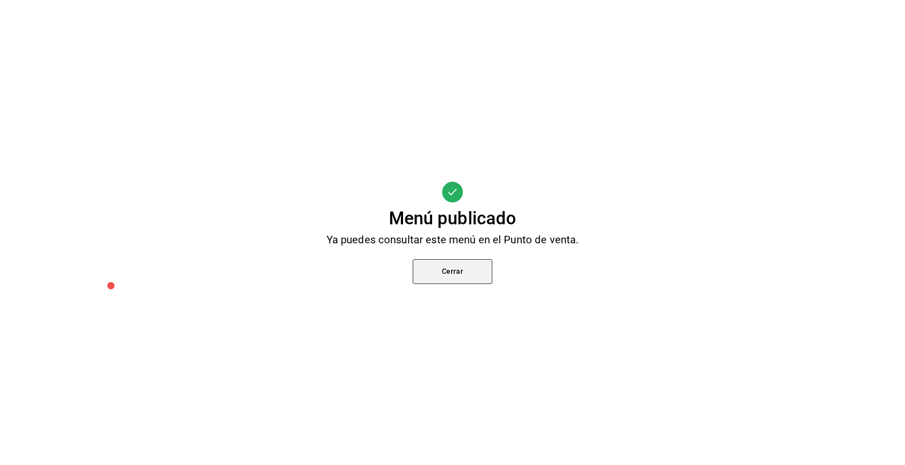
click at [461, 274] on button "Cerrar" at bounding box center [453, 271] width 80 height 25
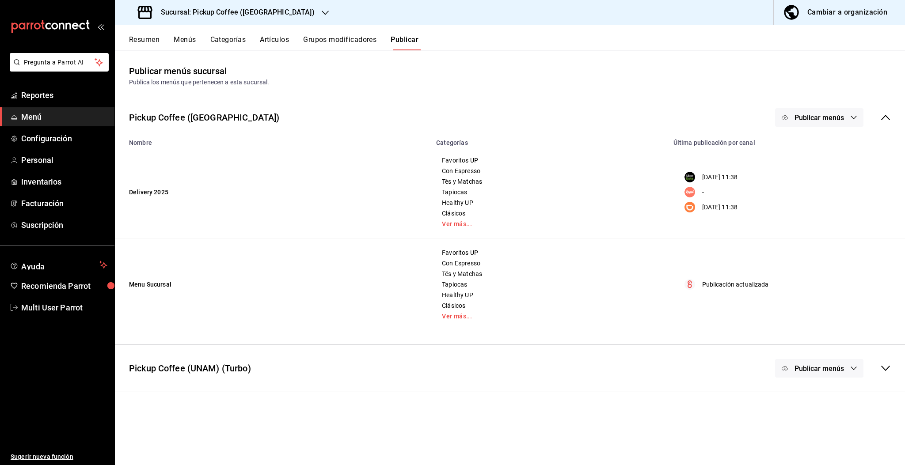
click at [461, 104] on div "Pickup Coffee ([GEOGRAPHIC_DATA]) Publicar menús" at bounding box center [510, 117] width 790 height 33
